Goal: Transaction & Acquisition: Book appointment/travel/reservation

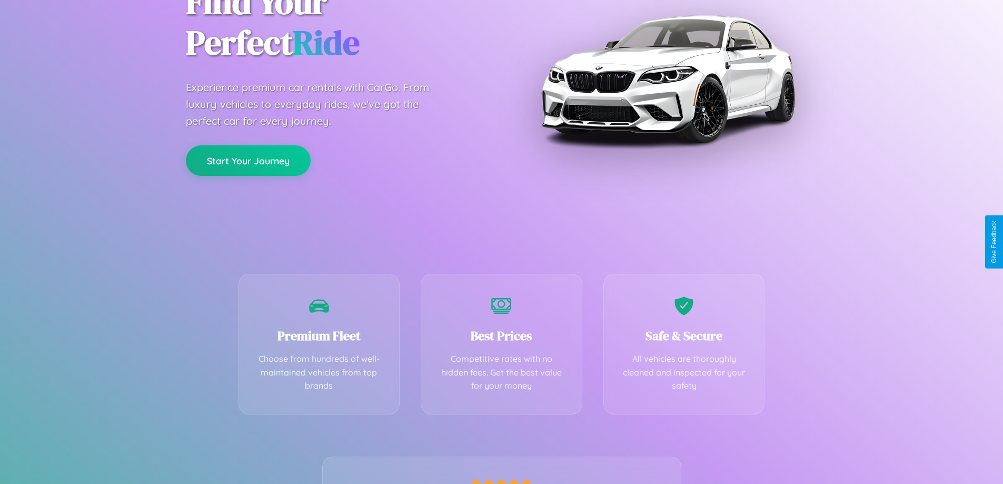
scroll to position [207, 0]
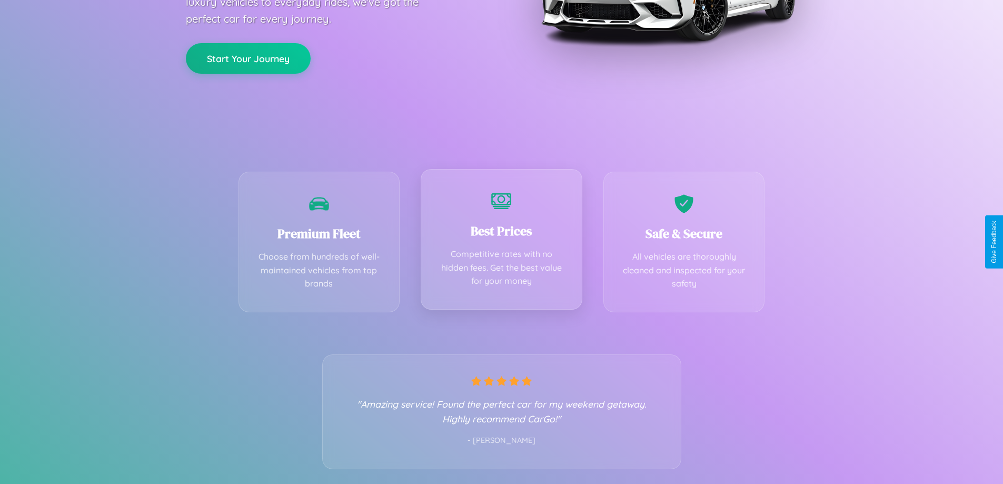
click at [501, 242] on div "Best Prices Competitive rates with no hidden fees. Get the best value for your …" at bounding box center [502, 239] width 162 height 141
click at [248, 57] on button "Start Your Journey" at bounding box center [248, 57] width 125 height 31
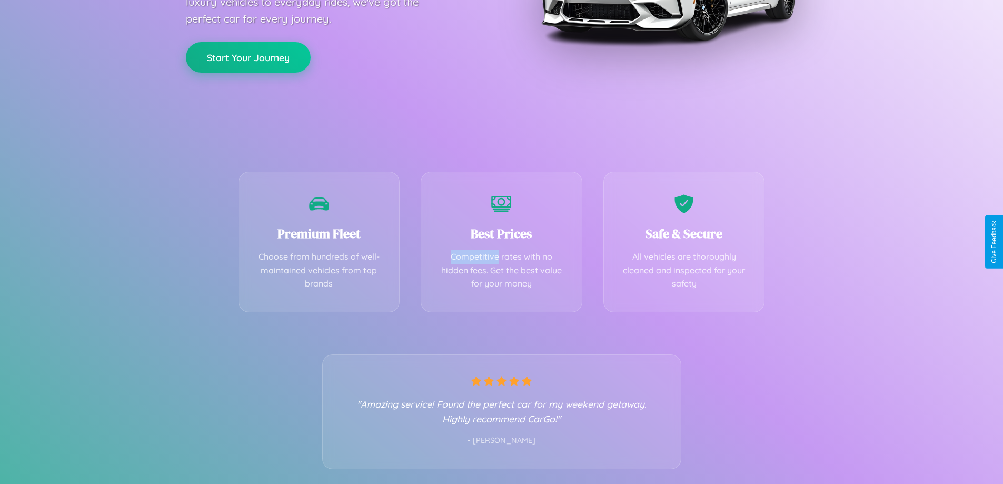
click at [248, 57] on button "Start Your Journey" at bounding box center [248, 57] width 125 height 31
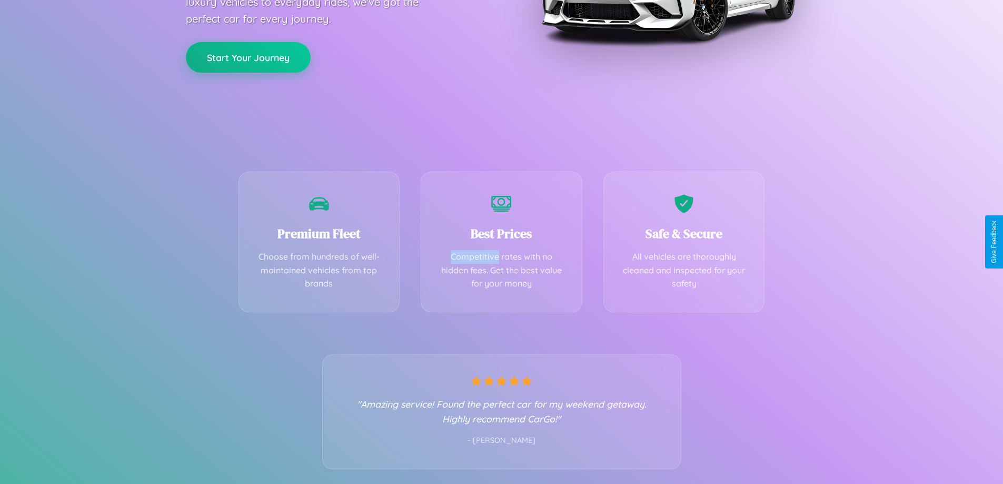
click at [248, 57] on button "Start Your Journey" at bounding box center [248, 57] width 125 height 31
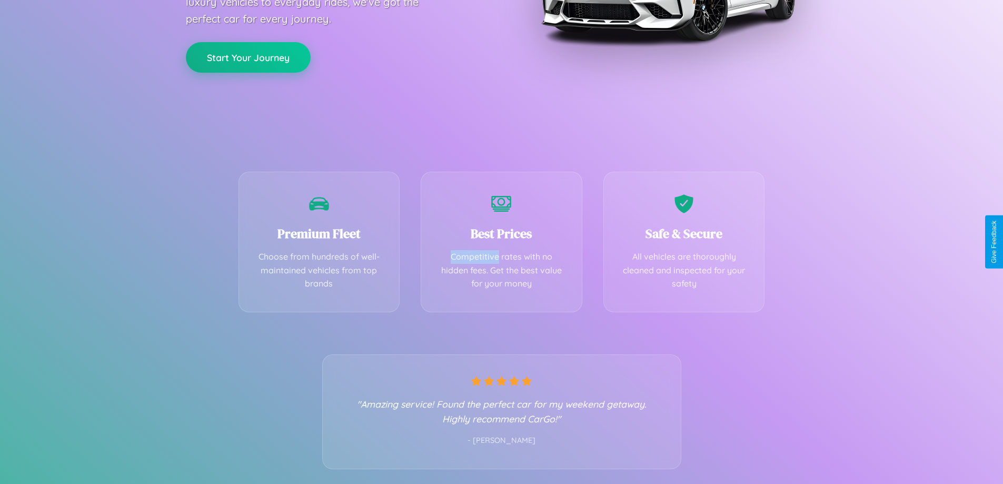
click at [248, 57] on button "Start Your Journey" at bounding box center [248, 57] width 125 height 31
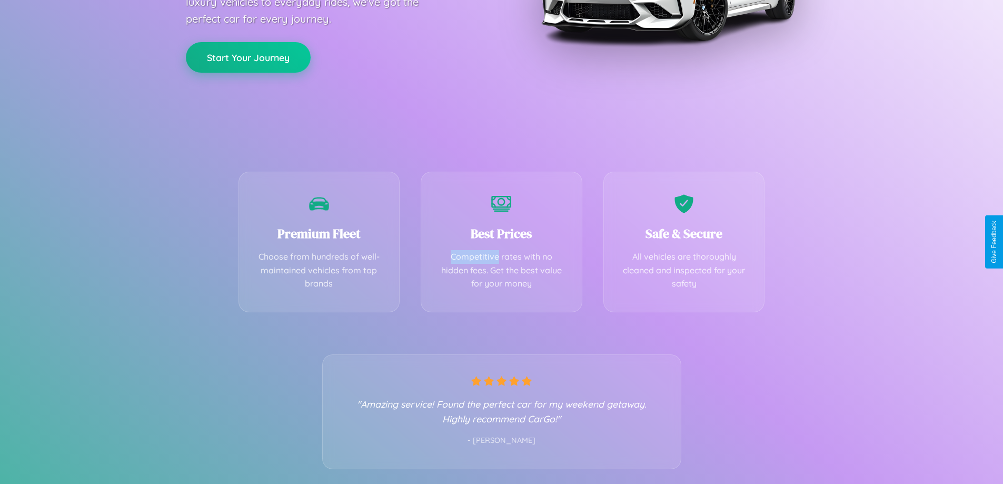
click at [248, 57] on button "Start Your Journey" at bounding box center [248, 57] width 125 height 31
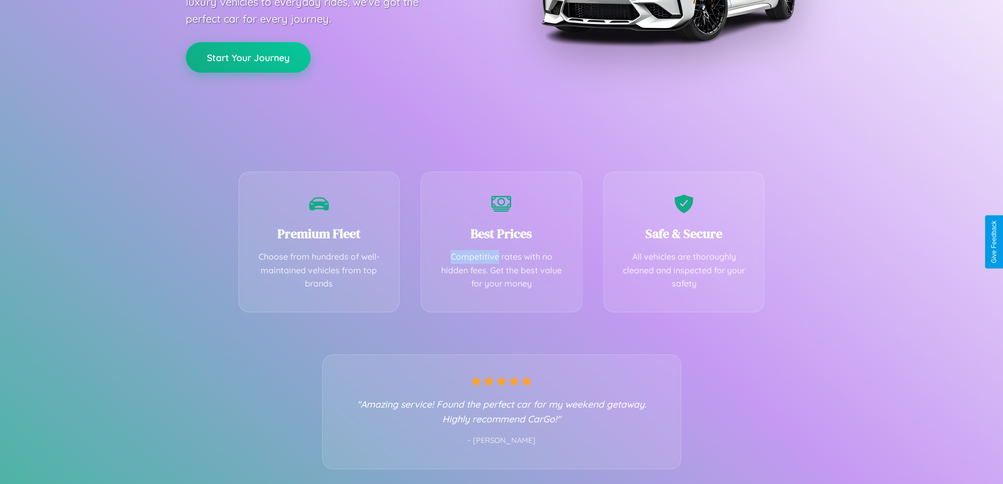
click at [248, 57] on button "Start Your Journey" at bounding box center [248, 57] width 125 height 31
